Goal: Browse casually

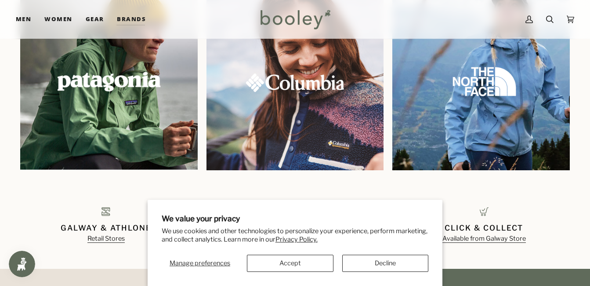
scroll to position [738, 0]
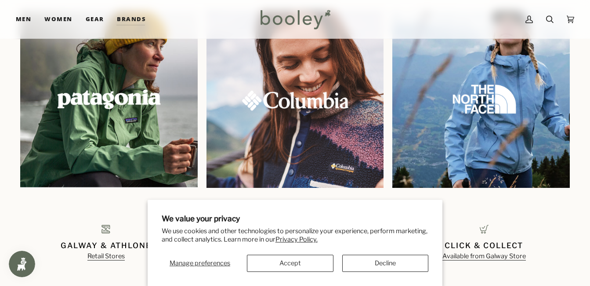
click at [300, 108] on img at bounding box center [295, 100] width 192 height 192
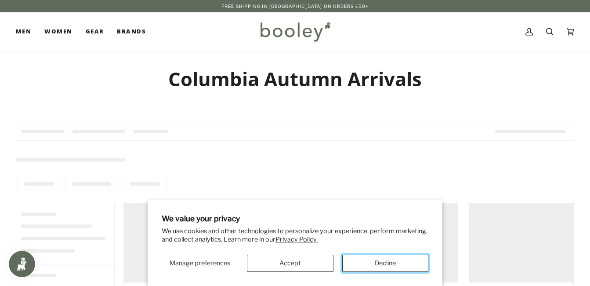
click at [384, 262] on button "Decline" at bounding box center [385, 262] width 87 height 17
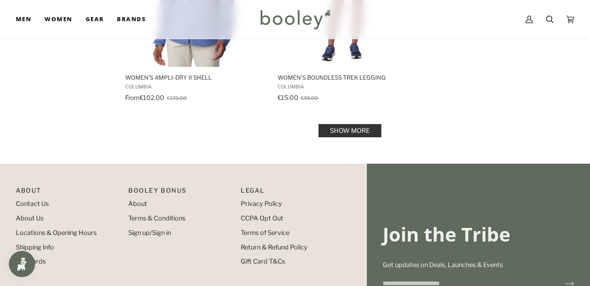
scroll to position [1353, 0]
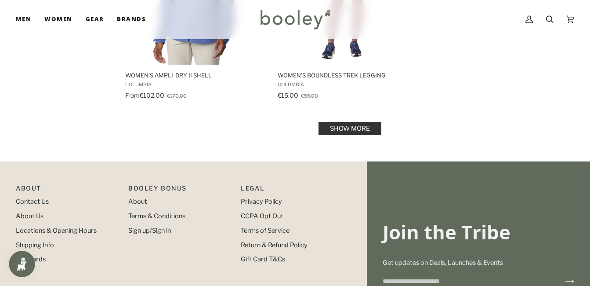
click at [344, 124] on link "Show more" at bounding box center [350, 128] width 63 height 13
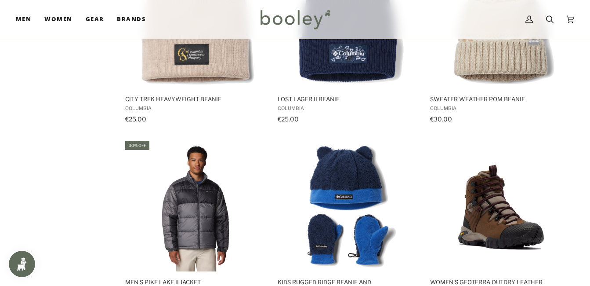
scroll to position [2337, 0]
